Goal: Task Accomplishment & Management: Complete application form

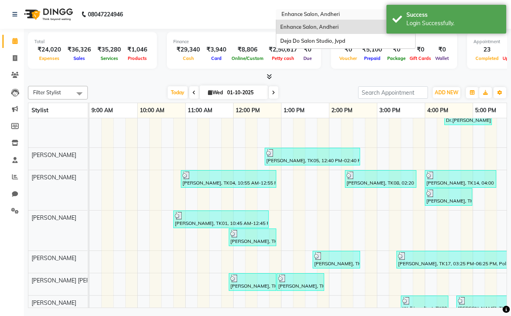
click at [344, 15] on input "text" at bounding box center [338, 15] width 116 height 8
click at [341, 41] on span "Deja Do Salon Studio, Jvpd" at bounding box center [312, 41] width 65 height 6
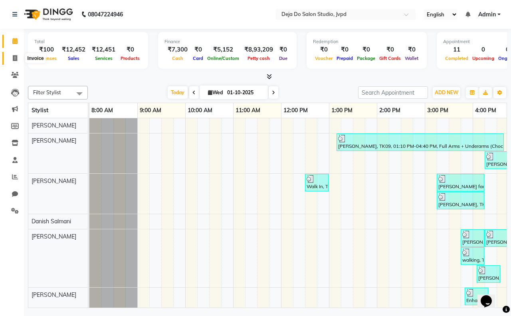
click at [15, 61] on icon at bounding box center [15, 58] width 4 height 6
select select "7295"
select select "service"
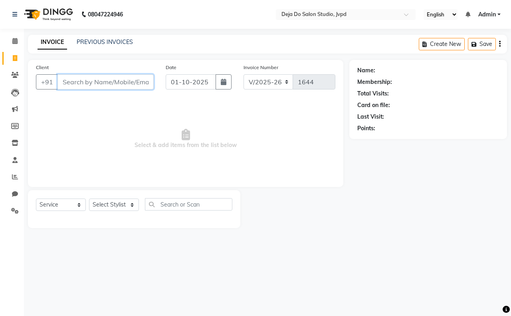
click at [97, 80] on input "Client" at bounding box center [106, 81] width 96 height 15
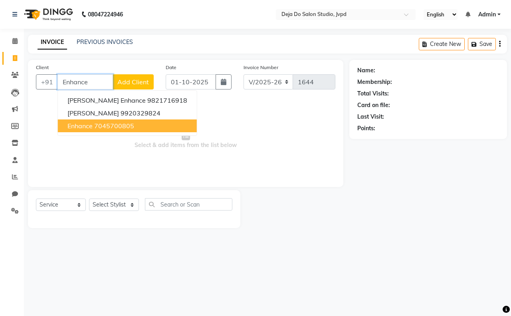
click at [97, 124] on ngb-highlight "7045700805" at bounding box center [114, 126] width 40 height 8
type input "7045700805"
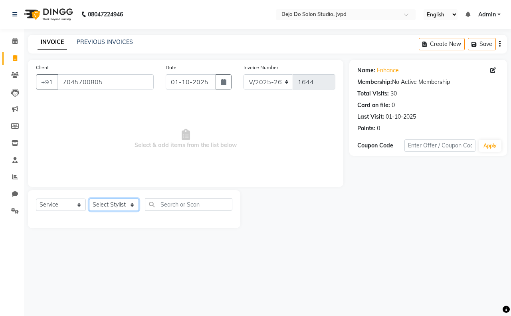
click at [98, 204] on select "Select Stylist Aditi Admin [PERSON_NAME] [PERSON_NAME] Danish [PERSON_NAME] [PE…" at bounding box center [114, 204] width 50 height 12
select select "85552"
click at [89, 198] on select "Select Stylist Aditi Admin [PERSON_NAME] [PERSON_NAME] Danish [PERSON_NAME] [PE…" at bounding box center [114, 204] width 50 height 12
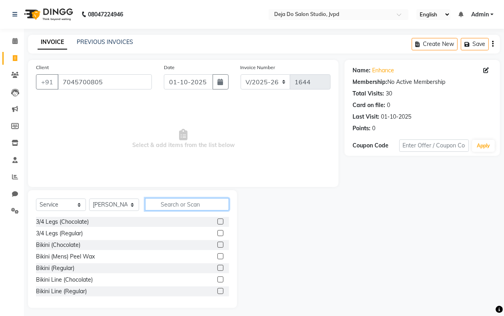
click at [175, 199] on input "text" at bounding box center [187, 204] width 84 height 12
click at [172, 204] on input "text" at bounding box center [187, 204] width 84 height 12
click at [174, 202] on input "text" at bounding box center [187, 204] width 84 height 12
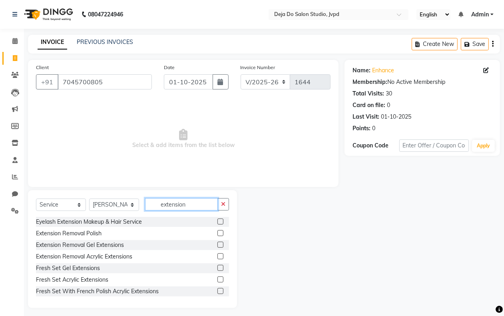
type input "extension"
click at [217, 268] on label at bounding box center [220, 268] width 6 height 6
click at [217, 268] on input "checkbox" at bounding box center [219, 268] width 5 height 5
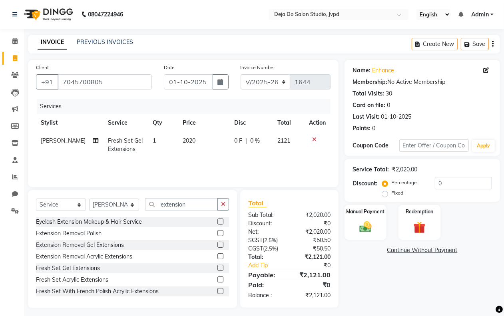
click at [217, 268] on label at bounding box center [220, 268] width 6 height 6
click at [217, 268] on input "checkbox" at bounding box center [219, 268] width 5 height 5
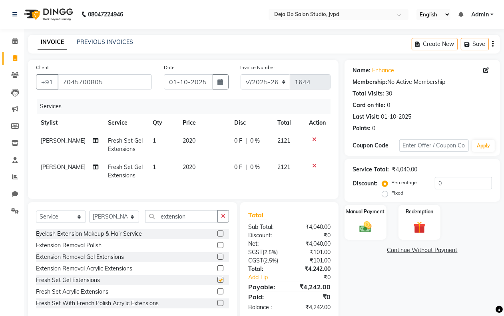
checkbox input "false"
click at [205, 140] on td "2020" at bounding box center [204, 145] width 52 height 26
select select "85552"
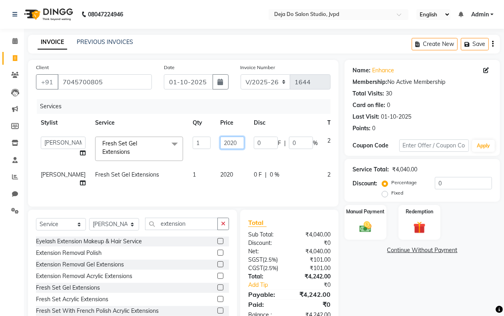
click at [220, 143] on input "2020" at bounding box center [232, 143] width 24 height 12
type input "2500"
click at [215, 178] on td "2020" at bounding box center [232, 179] width 34 height 26
select select "85552"
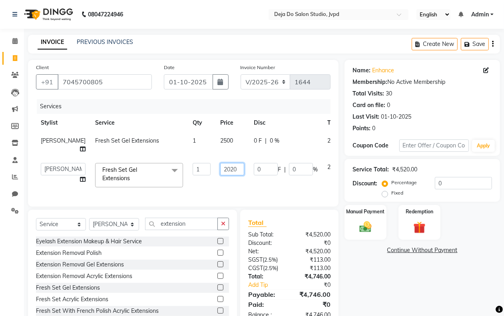
click at [220, 175] on input "2020" at bounding box center [232, 169] width 24 height 12
type input "2540"
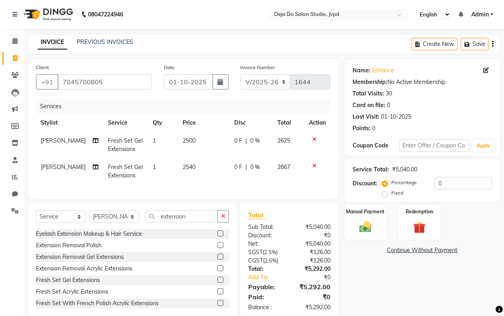
click at [216, 189] on div "Services Stylist Service Qty Price Disc Total Action [PERSON_NAME] Fresh Set Ge…" at bounding box center [183, 145] width 294 height 92
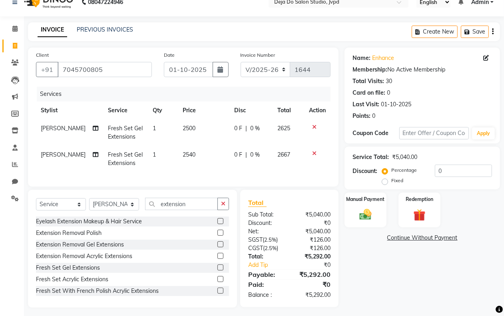
scroll to position [23, 0]
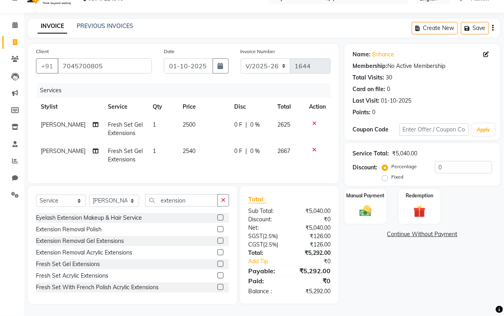
click at [191, 144] on td "2540" at bounding box center [204, 155] width 52 height 26
select select "85552"
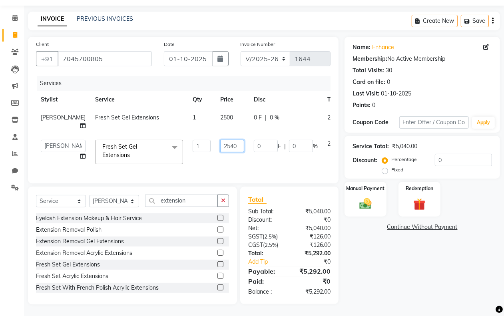
click at [220, 152] on input "2540" at bounding box center [232, 146] width 24 height 12
type input "2500"
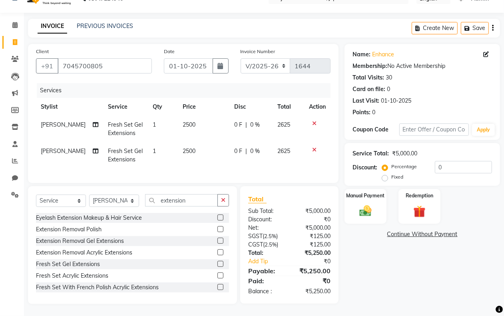
click at [212, 165] on div "Services Stylist Service Qty Price Disc Total Action [PERSON_NAME] Fresh Set Ge…" at bounding box center [183, 129] width 294 height 92
click at [196, 116] on td "2500" at bounding box center [204, 129] width 52 height 26
select select "85552"
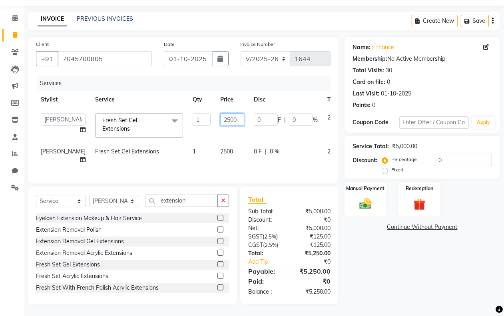
click at [220, 119] on input "2500" at bounding box center [232, 119] width 24 height 12
type input "2250"
click at [235, 164] on div "Services Stylist Service Qty Price Disc Total Action Aditi Admin Anam Sheikh [P…" at bounding box center [183, 125] width 294 height 99
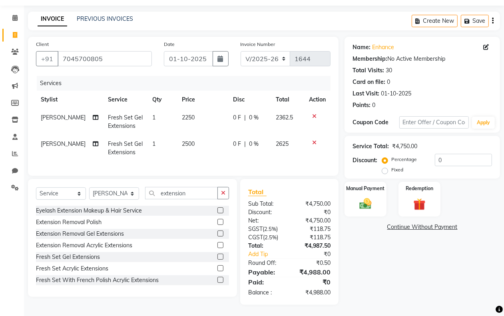
click at [195, 141] on td "2500" at bounding box center [202, 148] width 51 height 26
select select "85552"
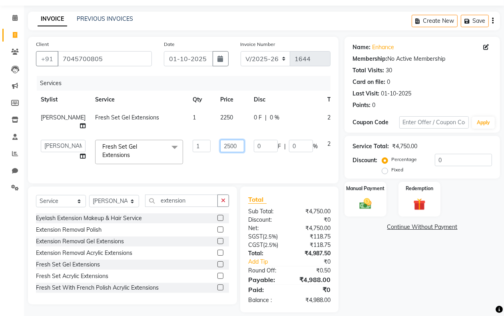
click at [220, 152] on input "2500" at bounding box center [232, 146] width 24 height 12
type input "2250"
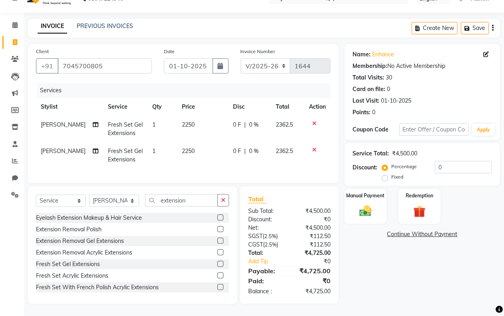
click at [224, 164] on div "Services Stylist Service Qty Price Disc Total Action [PERSON_NAME] Fresh Set Ge…" at bounding box center [183, 129] width 294 height 92
click at [200, 116] on td "2250" at bounding box center [202, 129] width 51 height 26
select select "85552"
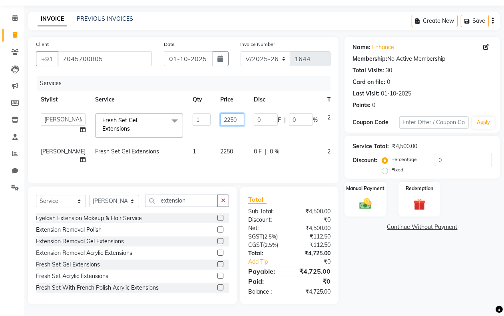
click at [220, 117] on input "2250" at bounding box center [232, 119] width 24 height 12
type input "2300"
click at [249, 132] on td "0 F | 0 %" at bounding box center [285, 126] width 73 height 34
select select "85552"
click at [215, 151] on td "2250" at bounding box center [232, 156] width 34 height 26
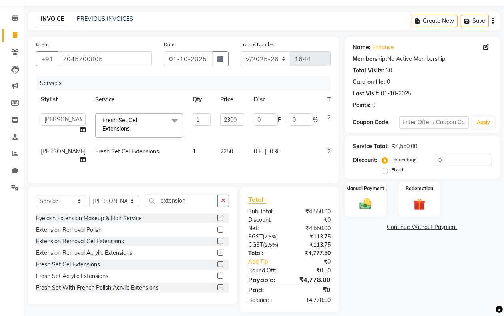
select select "85552"
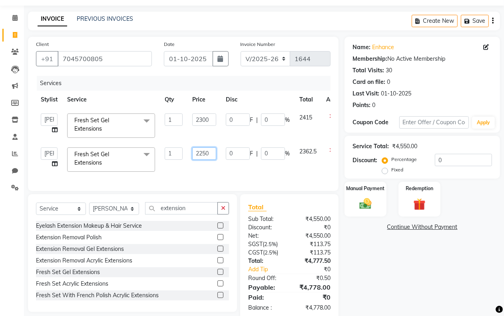
click at [213, 151] on input "2250" at bounding box center [204, 153] width 24 height 12
type input "2300"
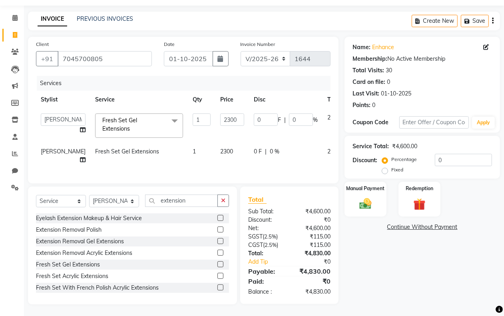
click at [373, 260] on div "Name: Enhance Membership: No Active Membership Total Visits: 30 Card on file: 0…" at bounding box center [424, 171] width 161 height 268
click at [220, 119] on input "2300" at bounding box center [232, 119] width 24 height 12
type input "2400"
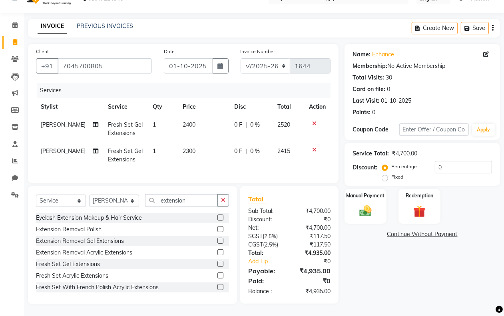
click at [220, 149] on td "2300" at bounding box center [204, 155] width 52 height 26
select select "85552"
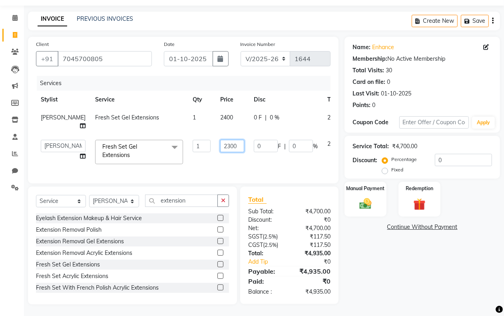
click at [220, 152] on input "2300" at bounding box center [232, 146] width 24 height 12
type input "2400"
click at [238, 169] on div "Services Stylist Service Qty Price Disc Total Action [PERSON_NAME] Fresh Set Ge…" at bounding box center [183, 125] width 294 height 99
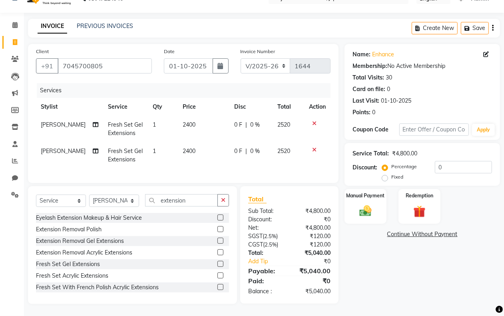
click at [370, 262] on div "Name: Enhance Membership: No Active Membership Total Visits: 30 Card on file: 0…" at bounding box center [424, 174] width 161 height 260
click at [357, 204] on img at bounding box center [365, 211] width 20 height 14
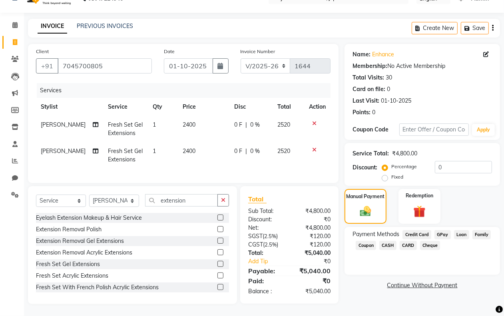
click at [387, 241] on span "CASH" at bounding box center [387, 245] width 17 height 9
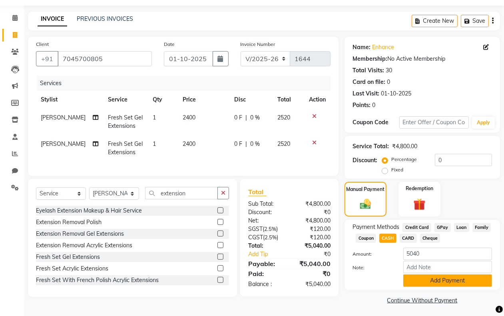
click at [431, 282] on button "Add Payment" at bounding box center [447, 280] width 89 height 12
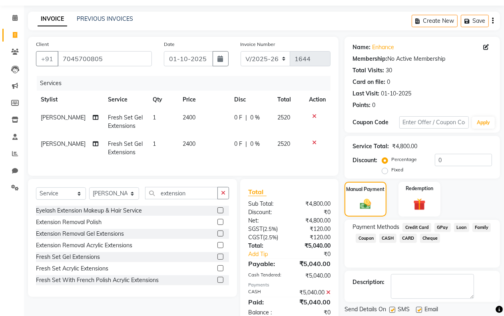
scroll to position [51, 0]
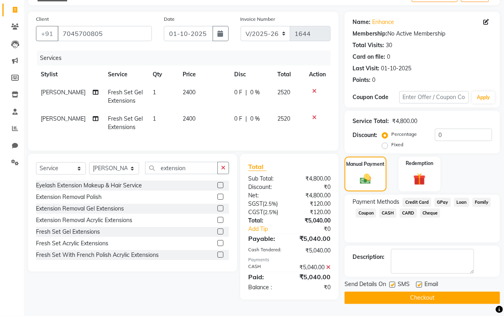
click at [380, 296] on button "Checkout" at bounding box center [421, 298] width 155 height 12
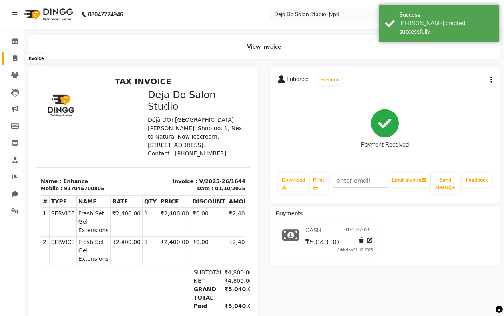
click at [14, 58] on icon at bounding box center [15, 58] width 4 height 6
select select "service"
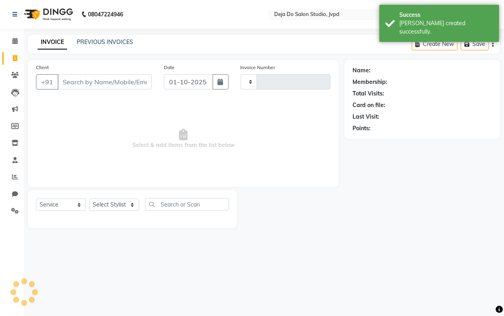
type input "1645"
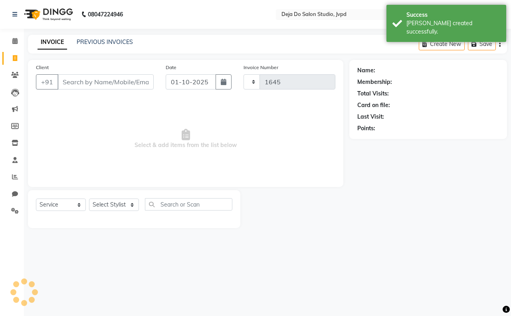
select select "7295"
click at [76, 81] on input "Client" at bounding box center [106, 81] width 96 height 15
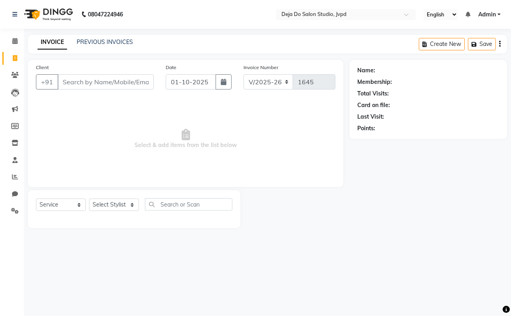
click at [83, 80] on input "Client" at bounding box center [106, 81] width 96 height 15
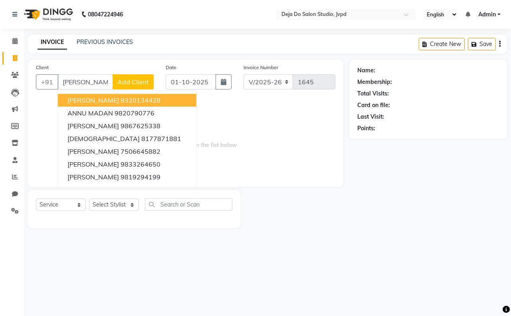
click at [87, 78] on input "[PERSON_NAME]" at bounding box center [86, 81] width 56 height 15
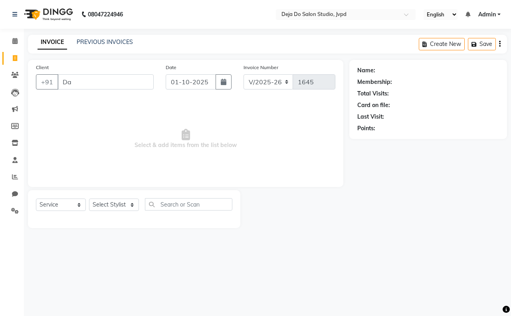
type input "D"
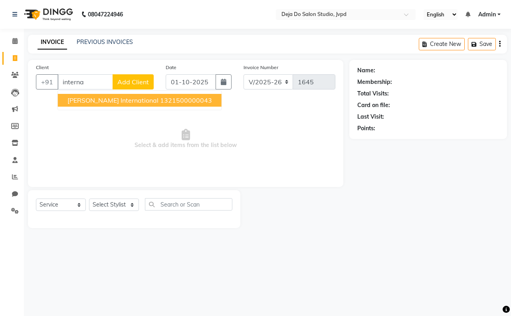
click at [106, 100] on span "[PERSON_NAME] international" at bounding box center [112, 100] width 91 height 8
type input "1321500000043"
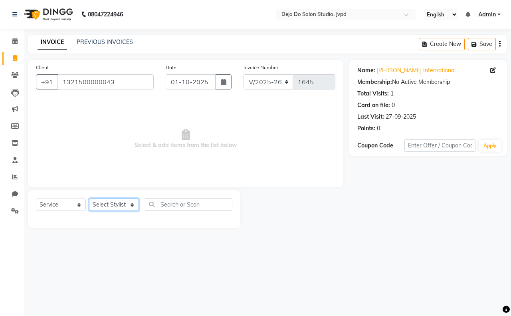
click at [101, 206] on select "Select Stylist Aditi Admin [PERSON_NAME] [PERSON_NAME] Danish [PERSON_NAME] [PE…" at bounding box center [114, 204] width 50 height 12
select select "62501"
click at [89, 198] on select "Select Stylist Aditi Admin [PERSON_NAME] [PERSON_NAME] Danish [PERSON_NAME] [PE…" at bounding box center [114, 204] width 50 height 12
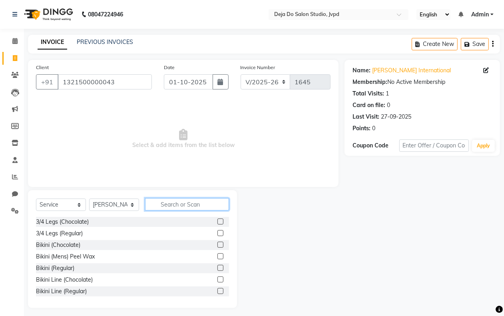
click at [183, 206] on input "text" at bounding box center [187, 204] width 84 height 12
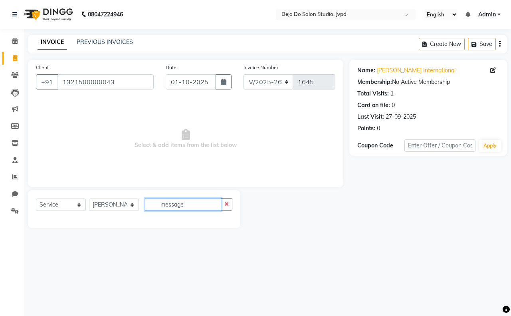
click at [206, 206] on input "message" at bounding box center [183, 204] width 76 height 12
type input "m"
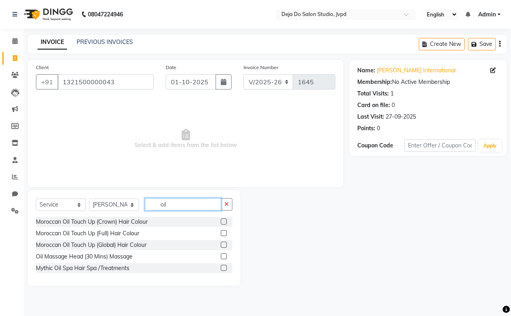
type input "oil"
click at [224, 257] on label at bounding box center [224, 256] width 6 height 6
click at [224, 257] on input "checkbox" at bounding box center [223, 256] width 5 height 5
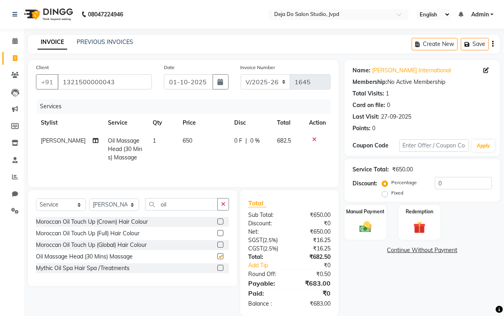
checkbox input "false"
click at [199, 204] on input "oil" at bounding box center [181, 204] width 73 height 12
type input "o"
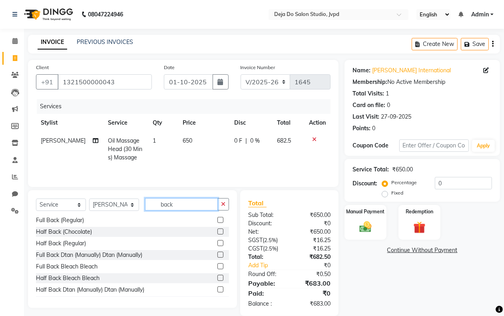
scroll to position [24, 0]
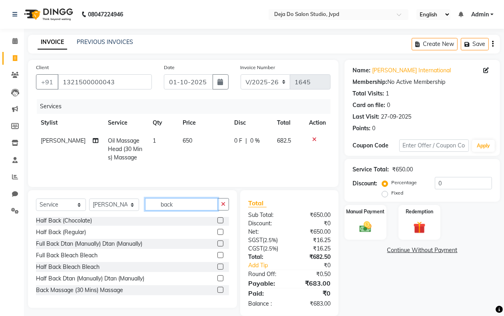
type input "back"
click at [217, 292] on label at bounding box center [220, 290] width 6 height 6
click at [217, 292] on input "checkbox" at bounding box center [219, 290] width 5 height 5
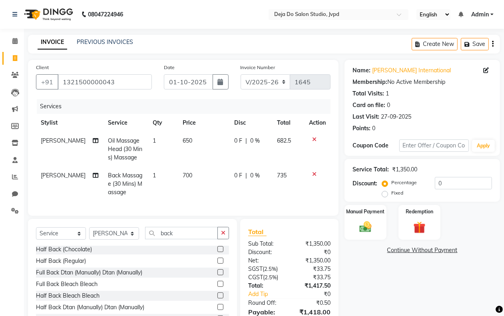
checkbox input "false"
click at [228, 238] on button "button" at bounding box center [223, 233] width 12 height 12
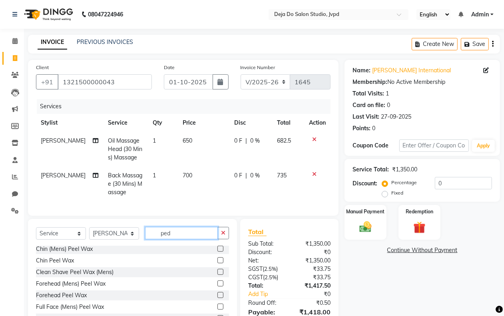
scroll to position [0, 0]
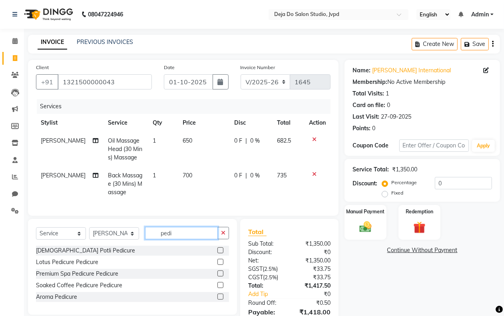
type input "pedi"
click at [219, 265] on label at bounding box center [220, 262] width 6 height 6
click at [219, 265] on input "checkbox" at bounding box center [219, 262] width 5 height 5
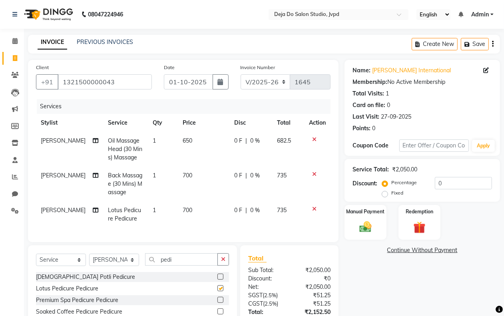
checkbox input "false"
click at [195, 172] on td "700" at bounding box center [204, 184] width 52 height 35
select select "62501"
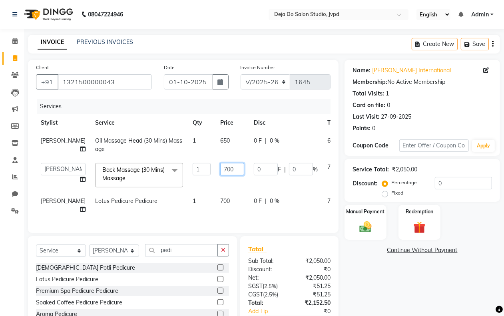
click at [220, 175] on input "700" at bounding box center [232, 169] width 24 height 12
type input "7"
type input "1000"
click at [242, 225] on div "Services Stylist Service Qty Price Disc Total Action Anam Sheikh Oil Massage He…" at bounding box center [183, 162] width 294 height 126
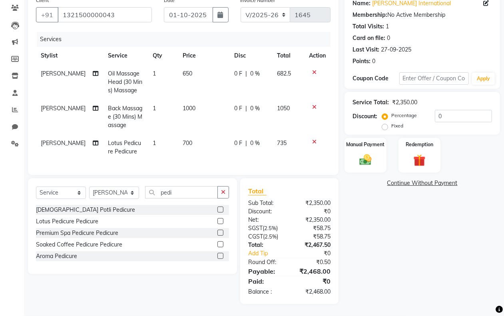
scroll to position [74, 0]
click at [191, 67] on td "650" at bounding box center [204, 82] width 52 height 35
select select "62501"
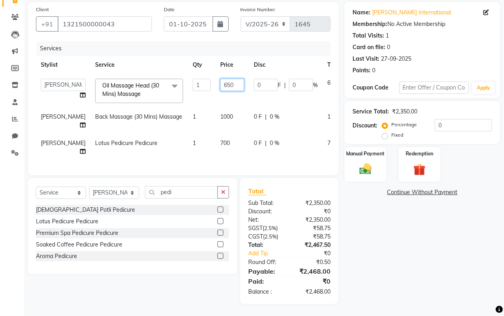
click at [220, 79] on input "650" at bounding box center [232, 85] width 24 height 12
type input "600"
click at [367, 226] on div "Name: [PERSON_NAME] International Membership: No Active Membership Total Visits…" at bounding box center [424, 153] width 161 height 302
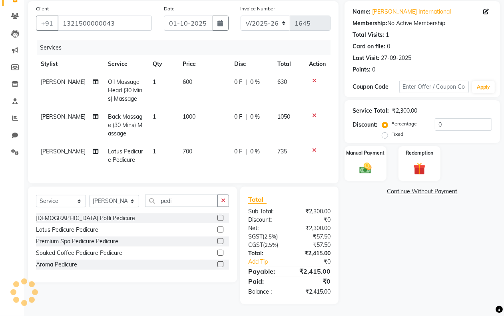
click at [191, 73] on td "600" at bounding box center [204, 90] width 52 height 35
select select "62501"
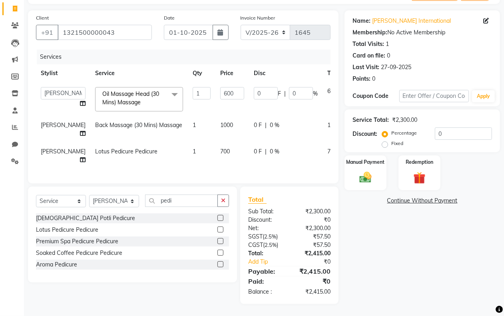
scroll to position [74, 0]
click at [220, 87] on input "600" at bounding box center [232, 93] width 24 height 12
type input "605"
click at [413, 260] on div "Name: [PERSON_NAME] International Membership: No Active Membership Total Visits…" at bounding box center [424, 157] width 161 height 294
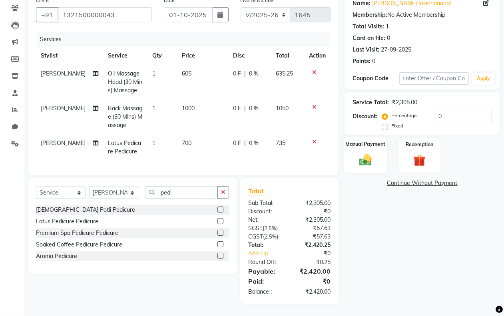
click at [357, 142] on div "Manual Payment" at bounding box center [365, 155] width 44 height 36
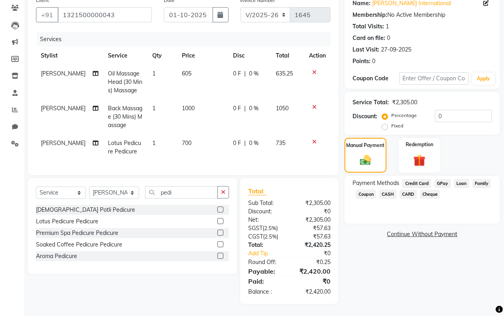
click at [404, 190] on span "CARD" at bounding box center [407, 194] width 17 height 9
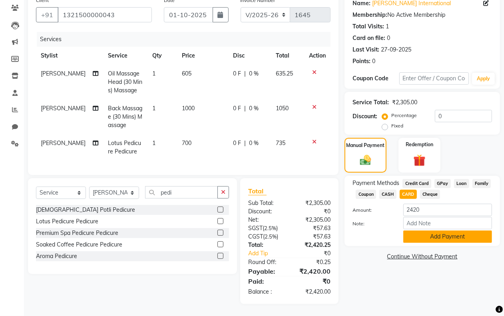
click at [419, 230] on button "Add Payment" at bounding box center [447, 236] width 89 height 12
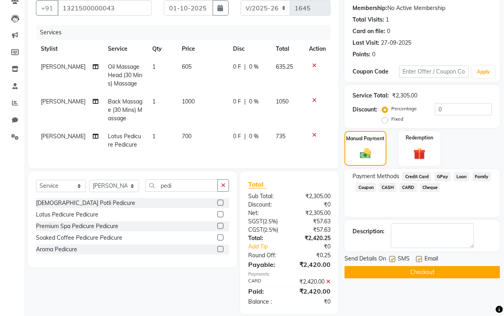
click at [420, 270] on button "Checkout" at bounding box center [421, 272] width 155 height 12
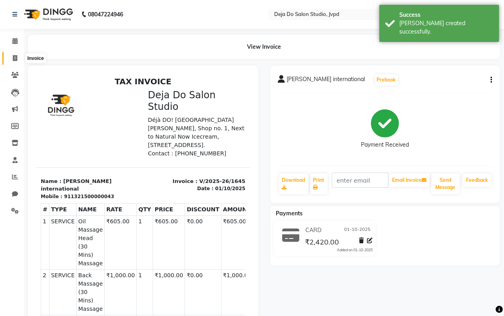
click at [15, 57] on icon at bounding box center [15, 58] width 4 height 6
select select "service"
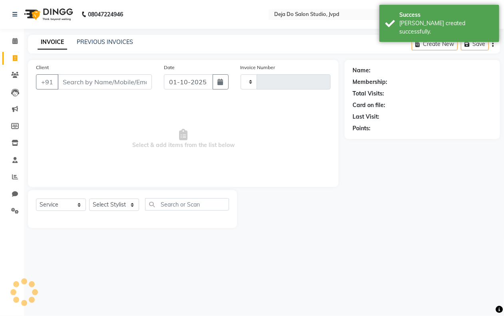
type input "1646"
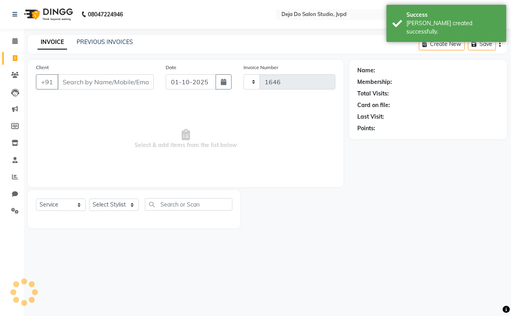
select select "7295"
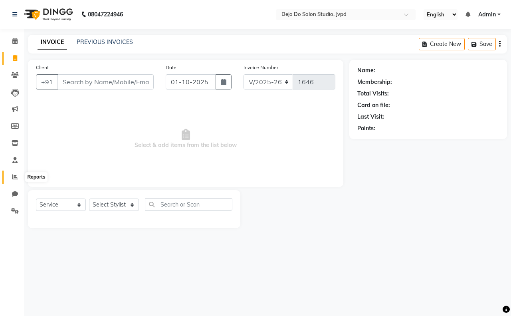
click at [15, 178] on icon at bounding box center [15, 177] width 6 height 6
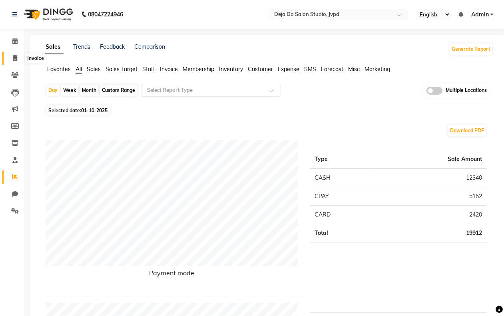
click at [17, 56] on icon at bounding box center [15, 58] width 4 height 6
select select "7295"
select select "service"
